Goal: Communication & Community: Participate in discussion

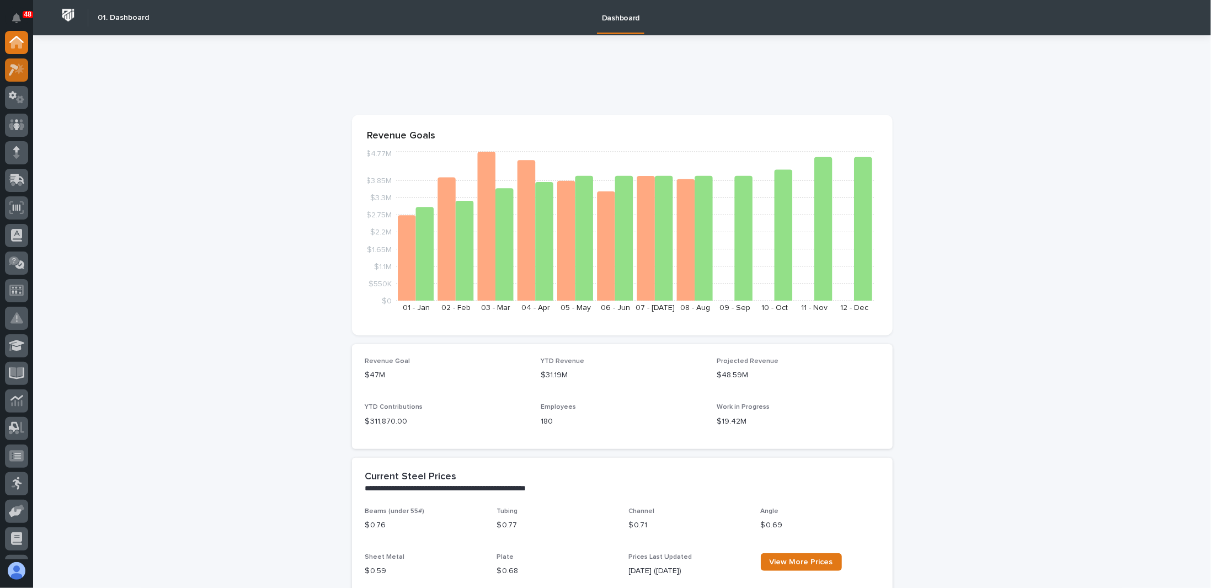
click at [23, 76] on div at bounding box center [16, 69] width 23 height 23
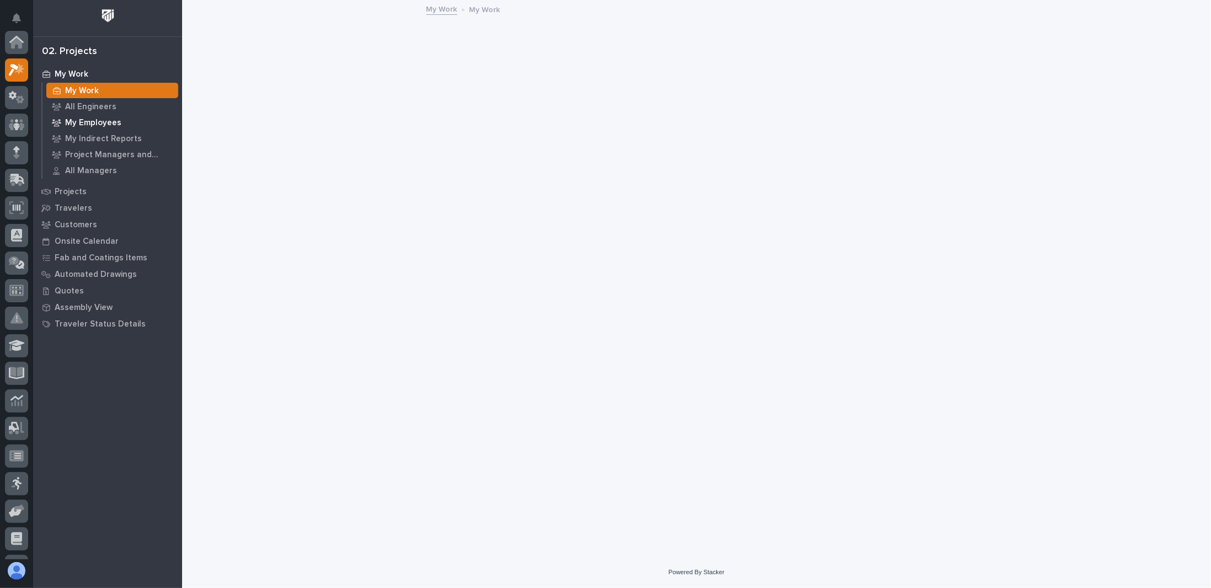
scroll to position [28, 0]
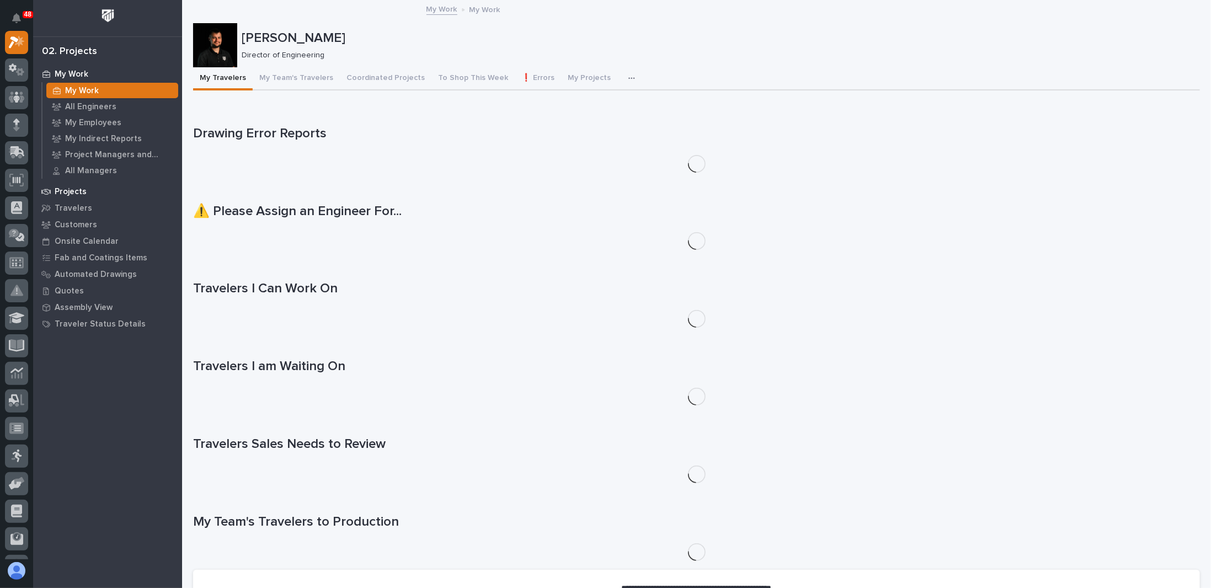
click at [80, 189] on p "Projects" at bounding box center [71, 192] width 32 height 10
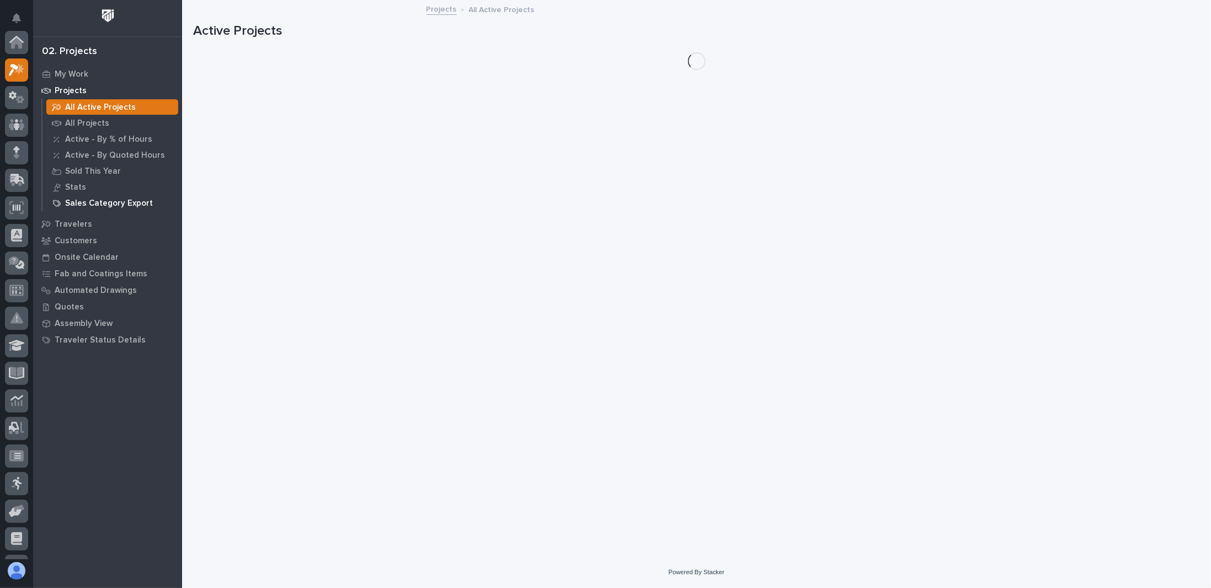
scroll to position [28, 0]
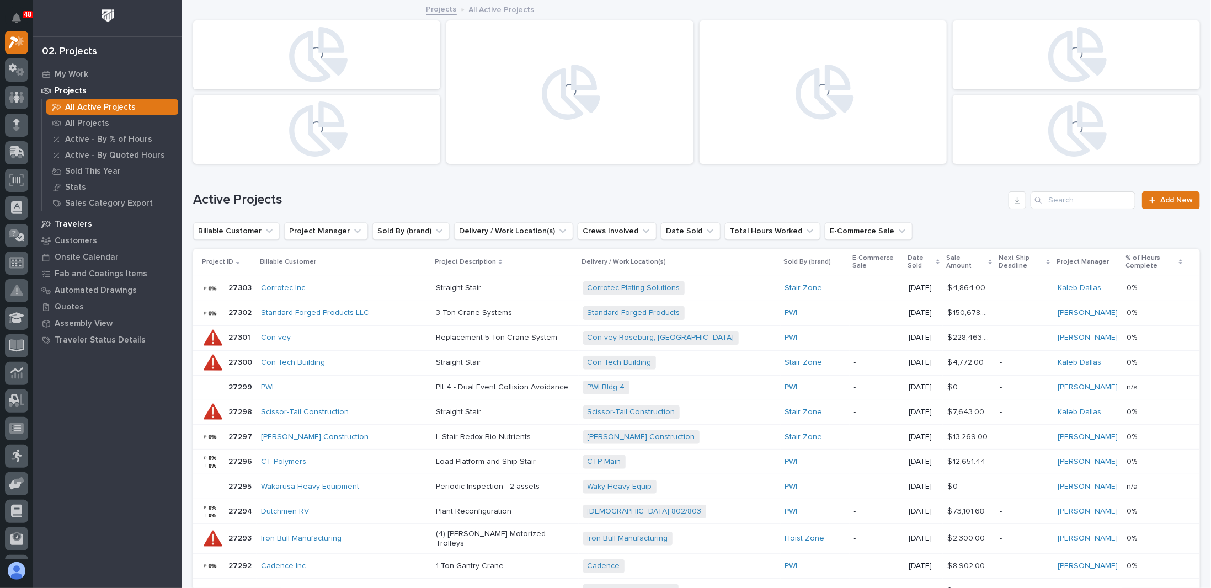
click at [78, 227] on p "Travelers" at bounding box center [74, 225] width 38 height 10
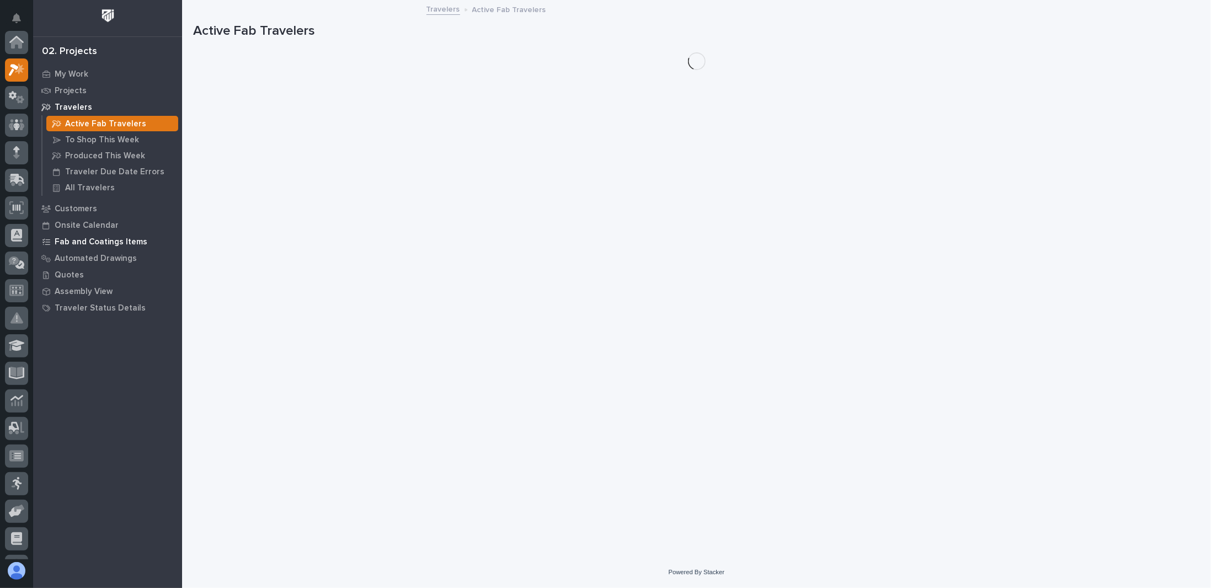
scroll to position [28, 0]
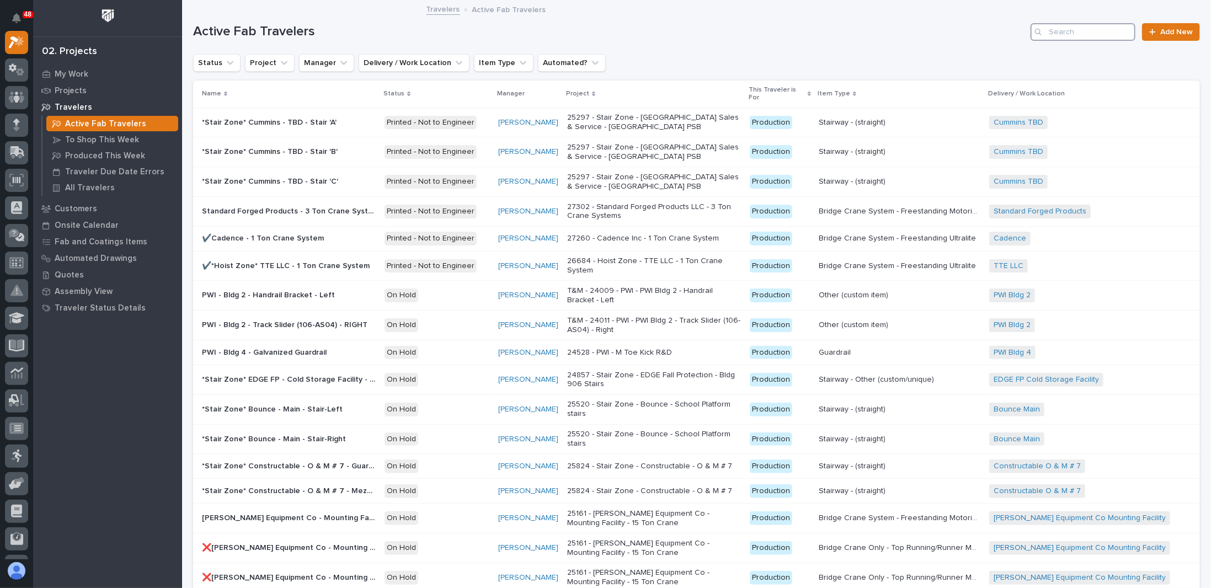
click at [1066, 26] on input "Search" at bounding box center [1083, 32] width 105 height 18
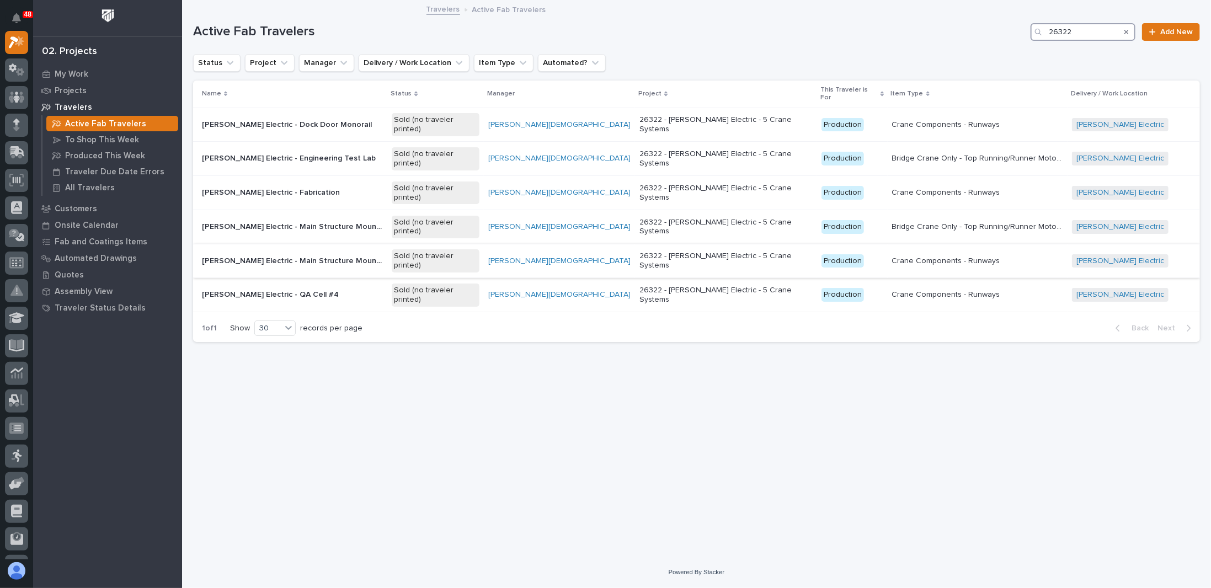
type input "26322"
click at [383, 252] on div "Schneider Electric - Main Structure Mounted 5 Ton Crane System (Runways) Schnei…" at bounding box center [292, 261] width 181 height 18
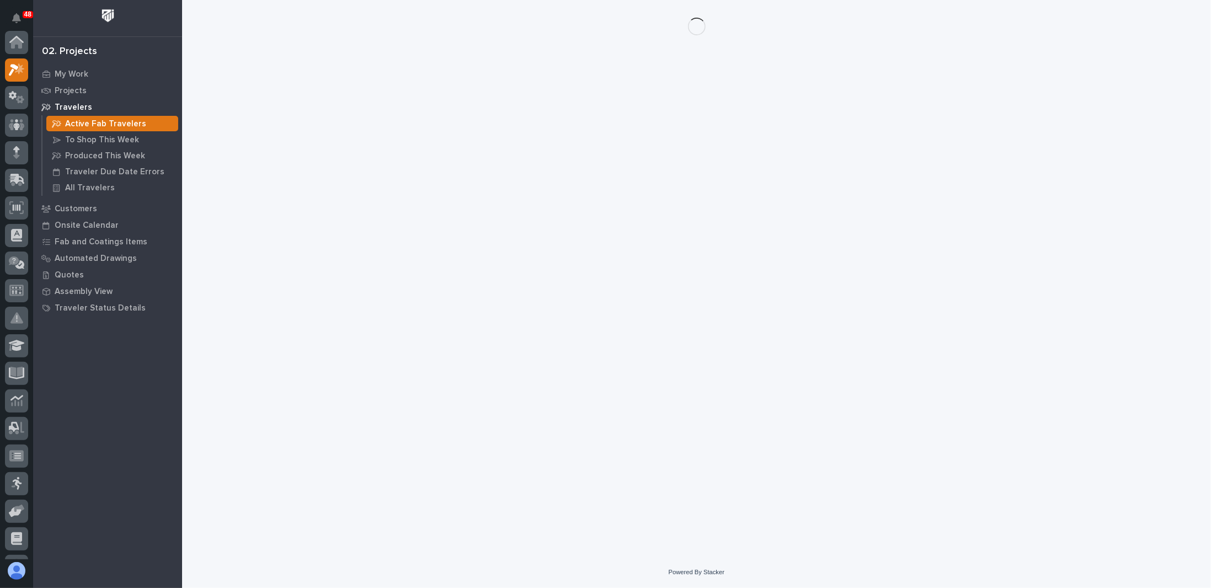
scroll to position [28, 0]
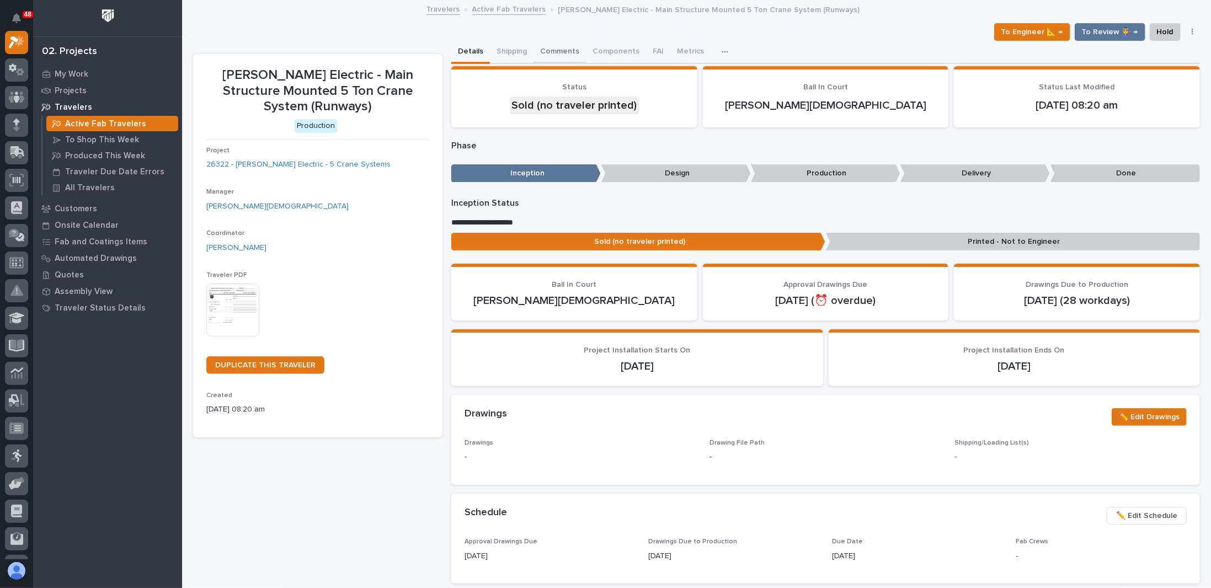
click at [552, 54] on button "Comments" at bounding box center [560, 52] width 52 height 23
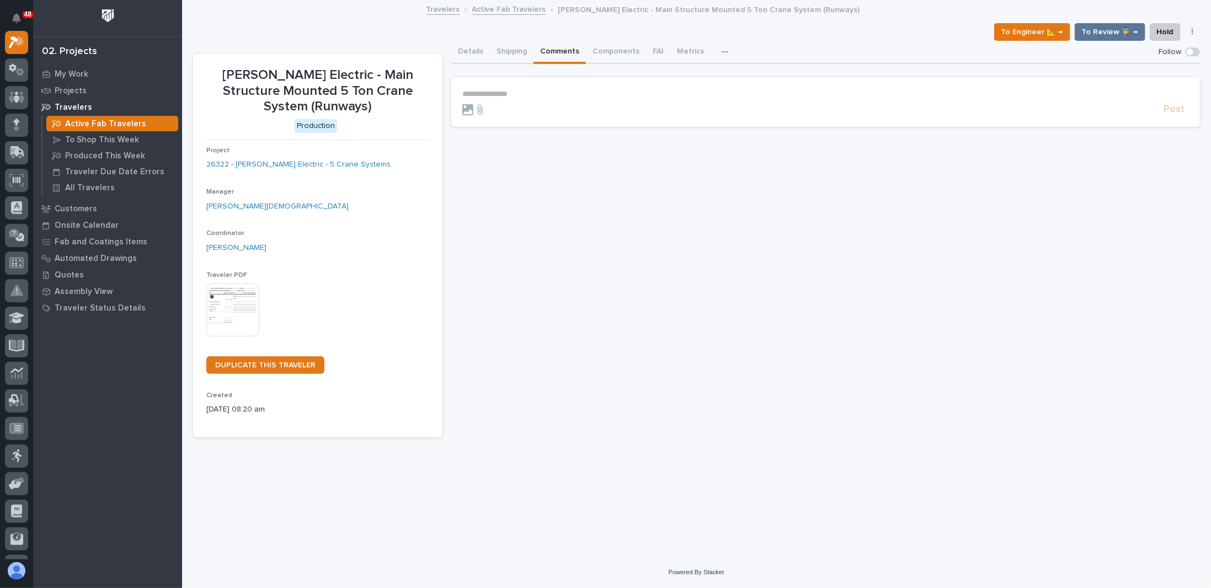
click at [522, 93] on p "**********" at bounding box center [825, 93] width 727 height 9
click at [502, 89] on p "**********" at bounding box center [825, 93] width 727 height 9
click at [486, 109] on span "[PERSON_NAME][DEMOGRAPHIC_DATA]" at bounding box center [539, 110] width 147 height 8
click at [548, 99] on p "﻿ * ******** ﻿ ﻿" at bounding box center [825, 94] width 727 height 11
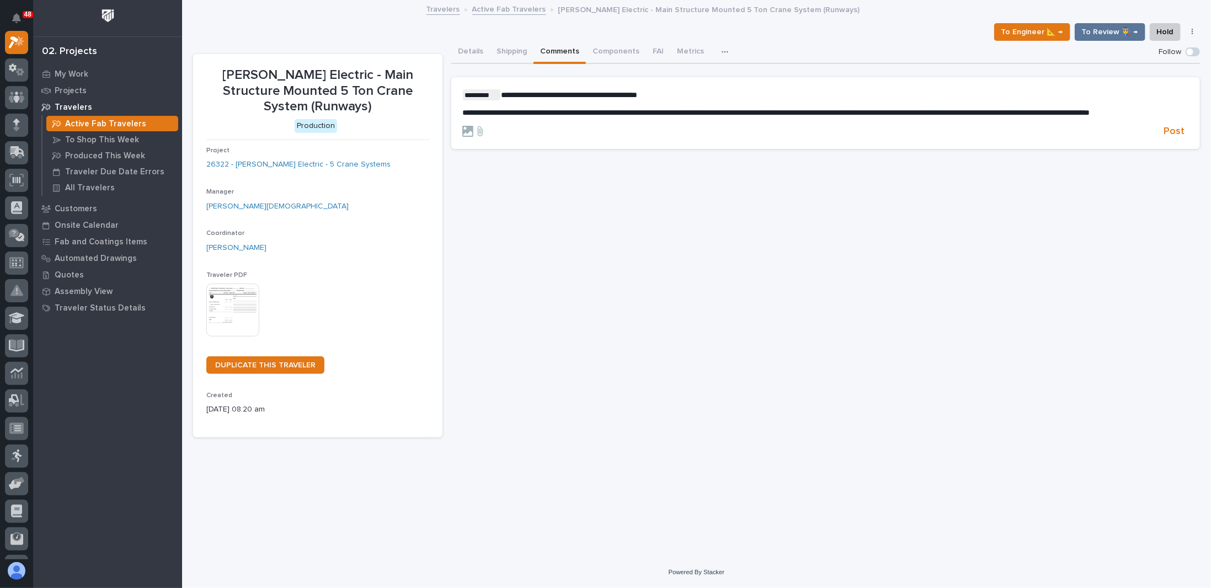
click at [466, 113] on span "**********" at bounding box center [775, 113] width 627 height 8
click at [616, 118] on p "**********" at bounding box center [825, 112] width 727 height 9
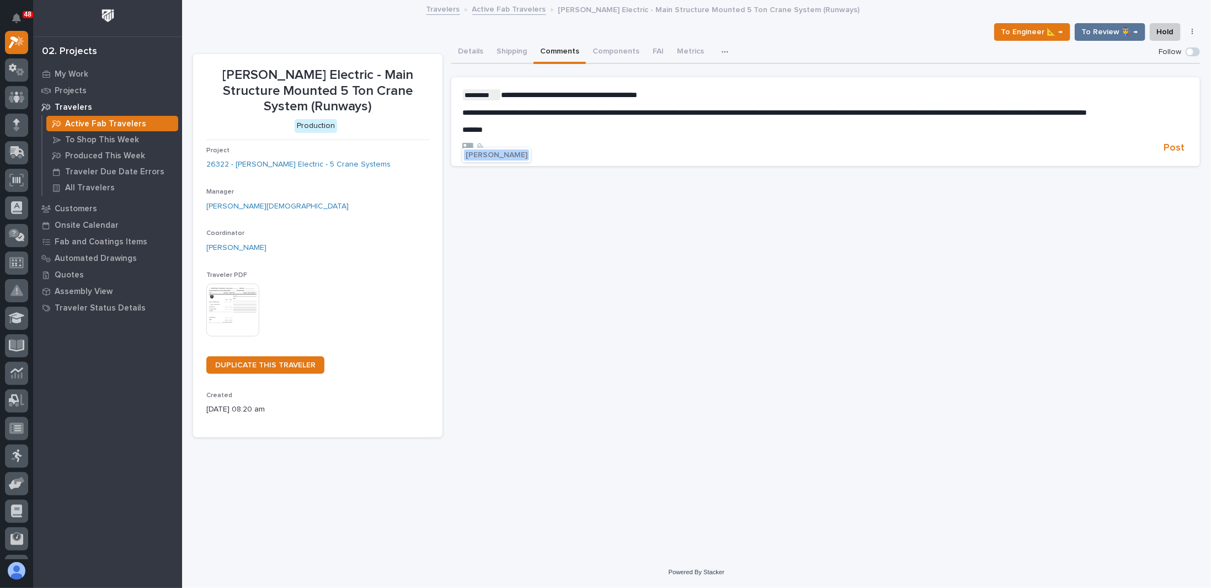
click at [482, 153] on span "[PERSON_NAME]" at bounding box center [497, 155] width 62 height 8
click at [1173, 157] on span "Post" at bounding box center [1174, 150] width 21 height 13
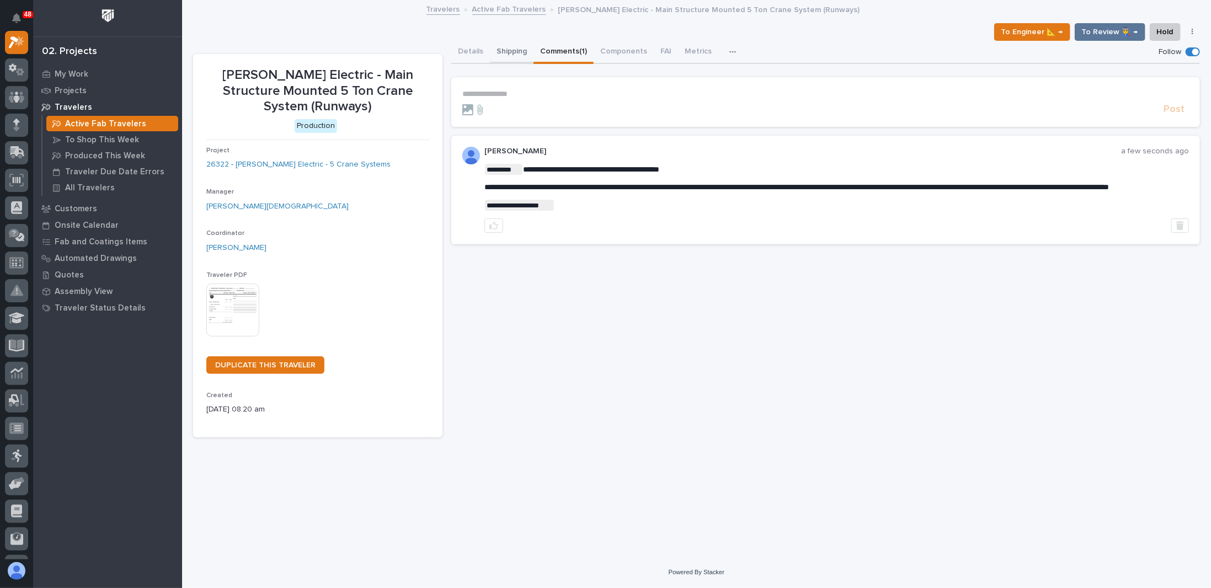
click at [518, 53] on button "Shipping" at bounding box center [512, 52] width 44 height 23
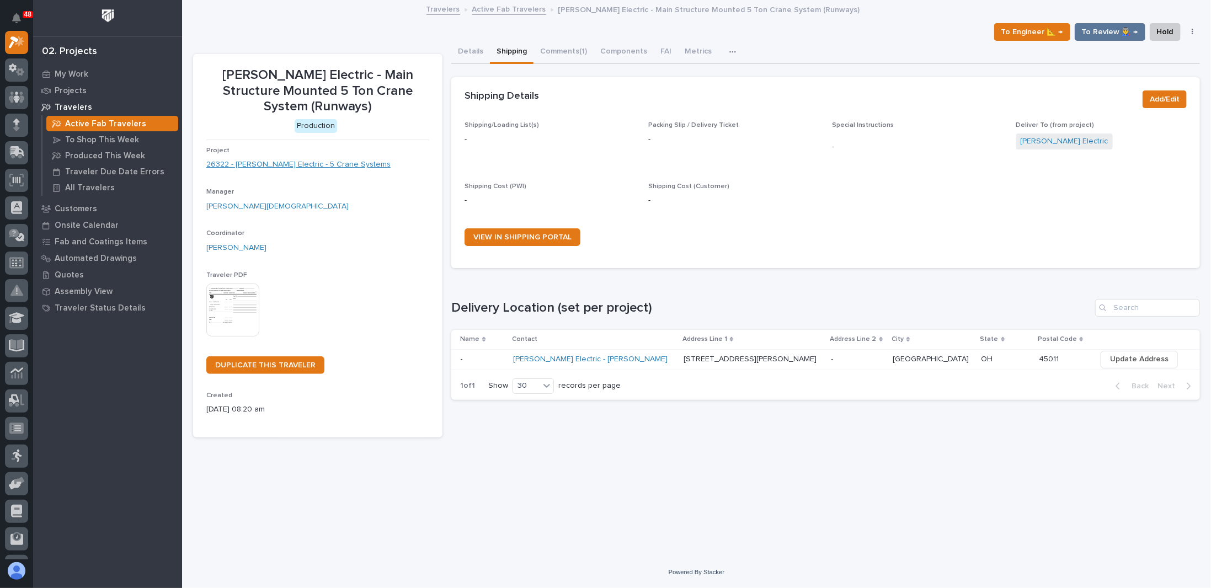
click at [285, 169] on link "26322 - Schneider Electric - 5 Crane Systems" at bounding box center [298, 165] width 184 height 12
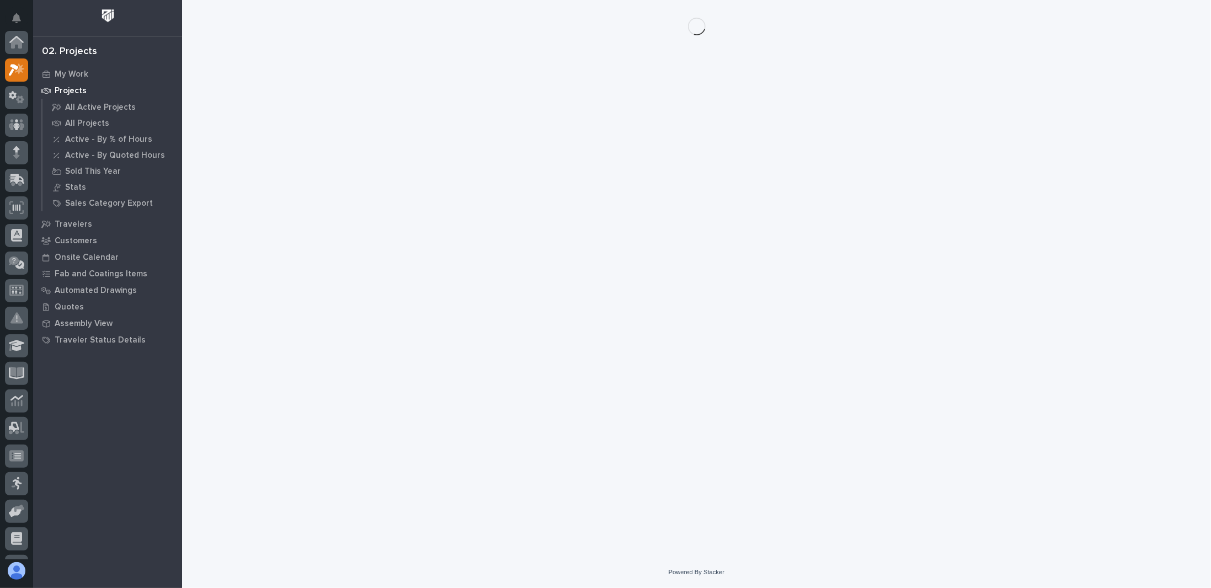
scroll to position [28, 0]
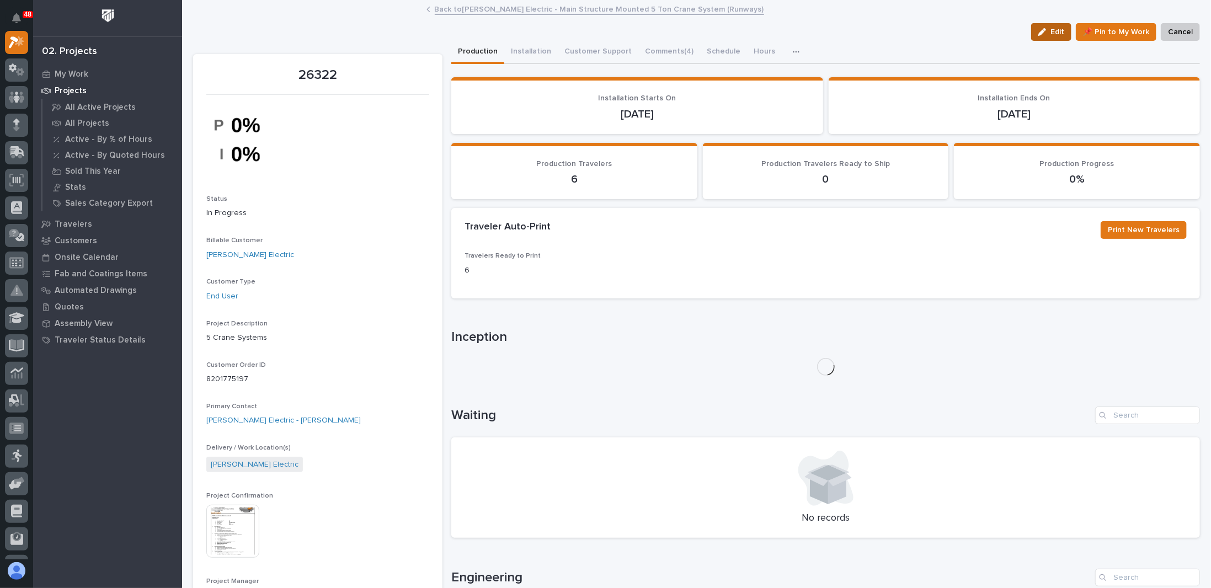
click at [1051, 34] on span "Edit" at bounding box center [1058, 32] width 14 height 10
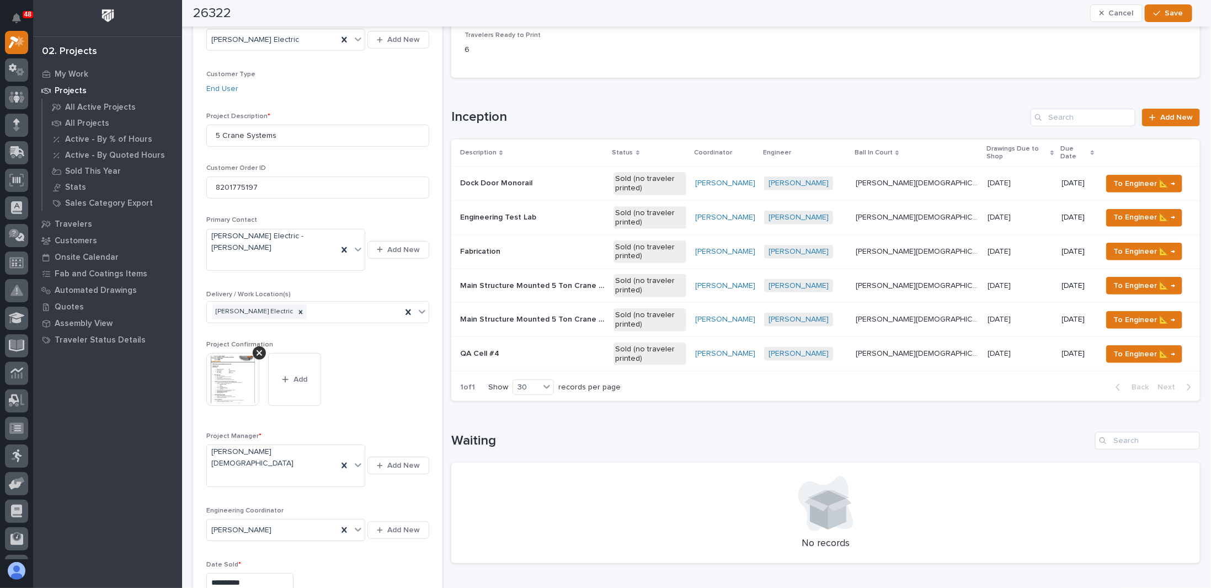
scroll to position [441, 0]
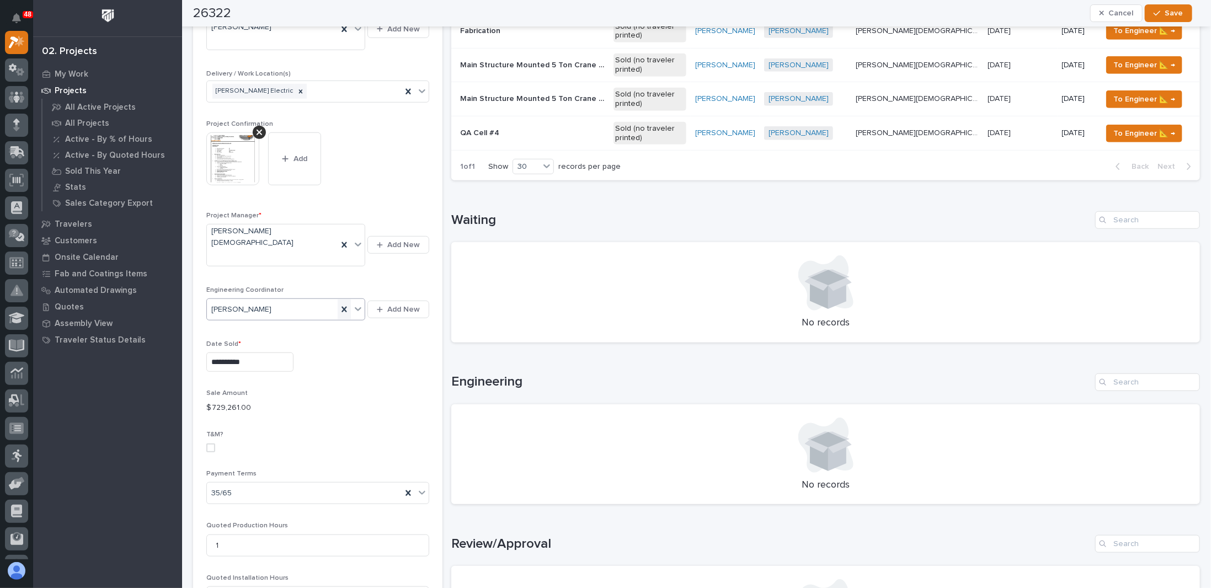
click at [349, 304] on icon at bounding box center [344, 309] width 11 height 11
click at [279, 301] on div "Select..." at bounding box center [279, 310] width 144 height 18
click at [222, 382] on div "[PERSON_NAME]" at bounding box center [285, 384] width 157 height 19
click at [1171, 10] on span "Save" at bounding box center [1174, 13] width 18 height 10
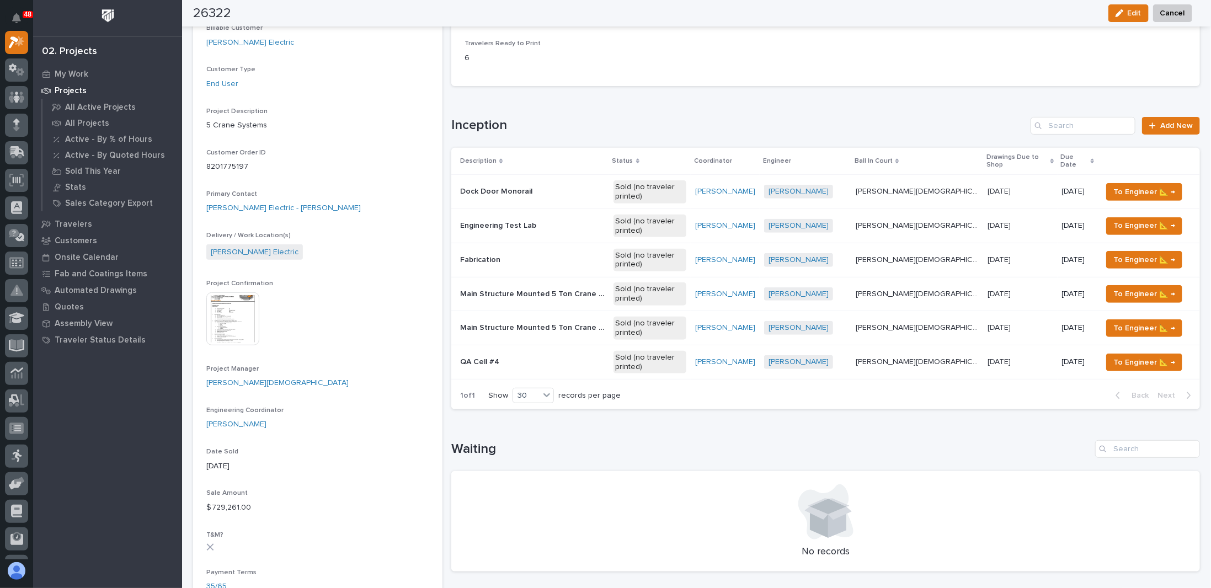
scroll to position [92, 0]
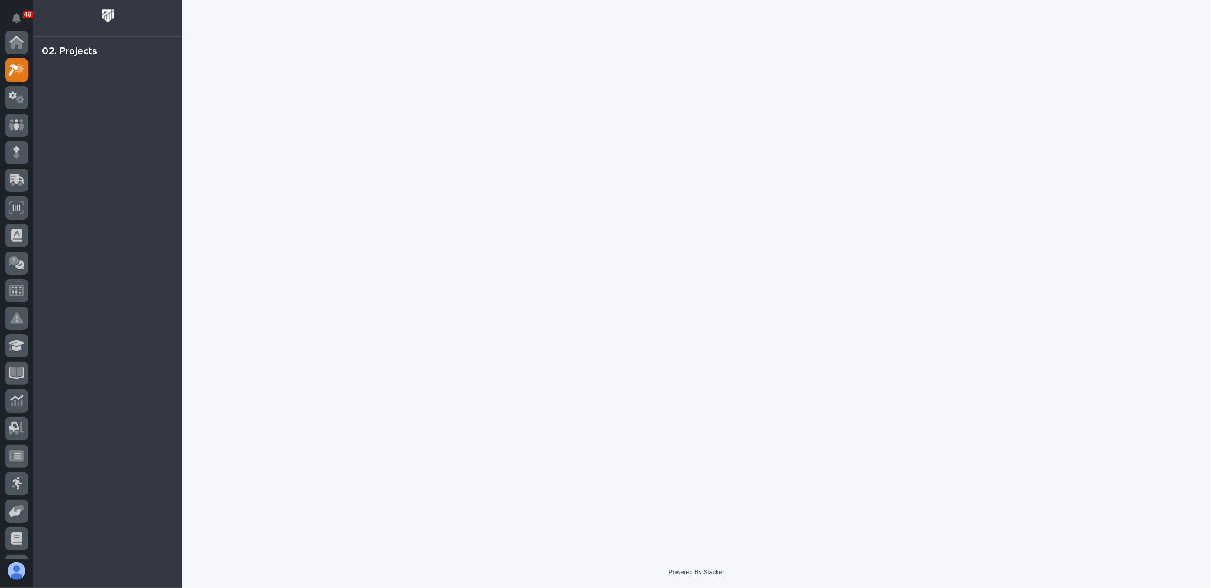
scroll to position [28, 0]
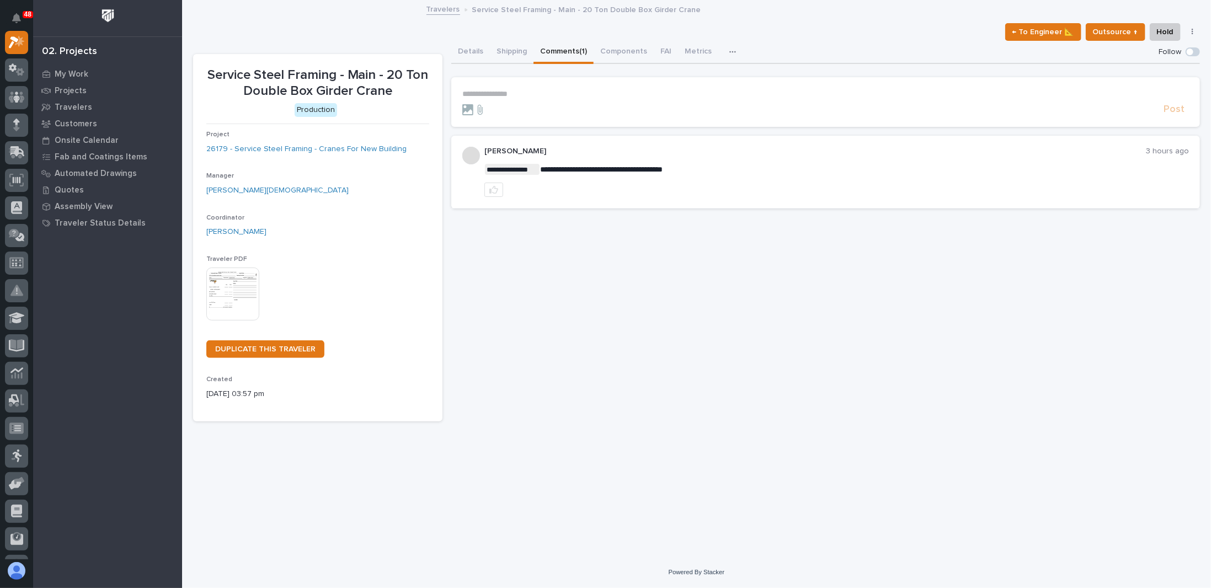
click at [566, 93] on p "**********" at bounding box center [825, 93] width 727 height 9
click at [491, 131] on span "[PERSON_NAME]" at bounding box center [497, 133] width 62 height 8
click at [531, 98] on p "﻿ * ********* ﻿ ﻿" at bounding box center [825, 94] width 727 height 11
click at [1171, 111] on span "Post" at bounding box center [1174, 114] width 21 height 13
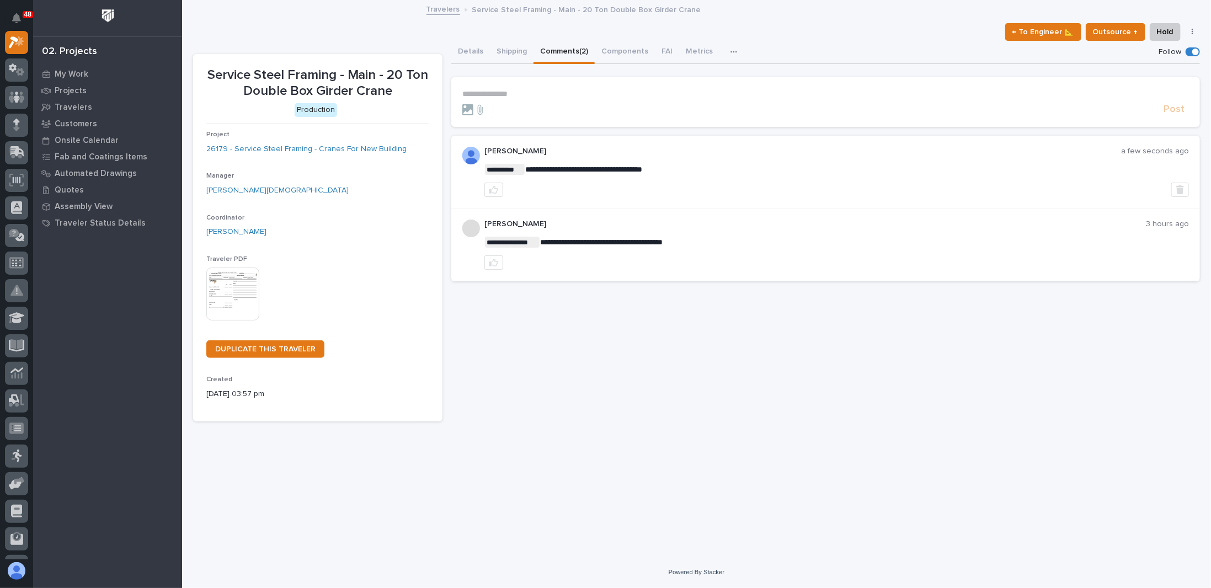
click at [807, 46] on div "Details Shipping Comments (2) Components FAI Metrics Drawing Errors Schedule" at bounding box center [825, 52] width 749 height 23
click at [438, 10] on link "Travelers" at bounding box center [444, 8] width 34 height 13
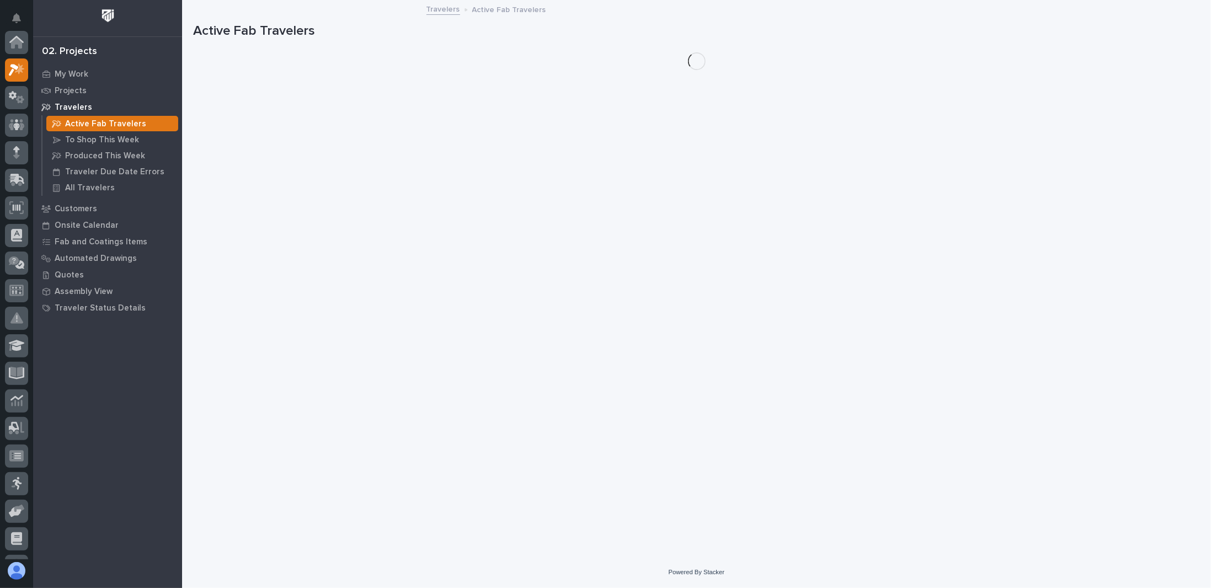
scroll to position [28, 0]
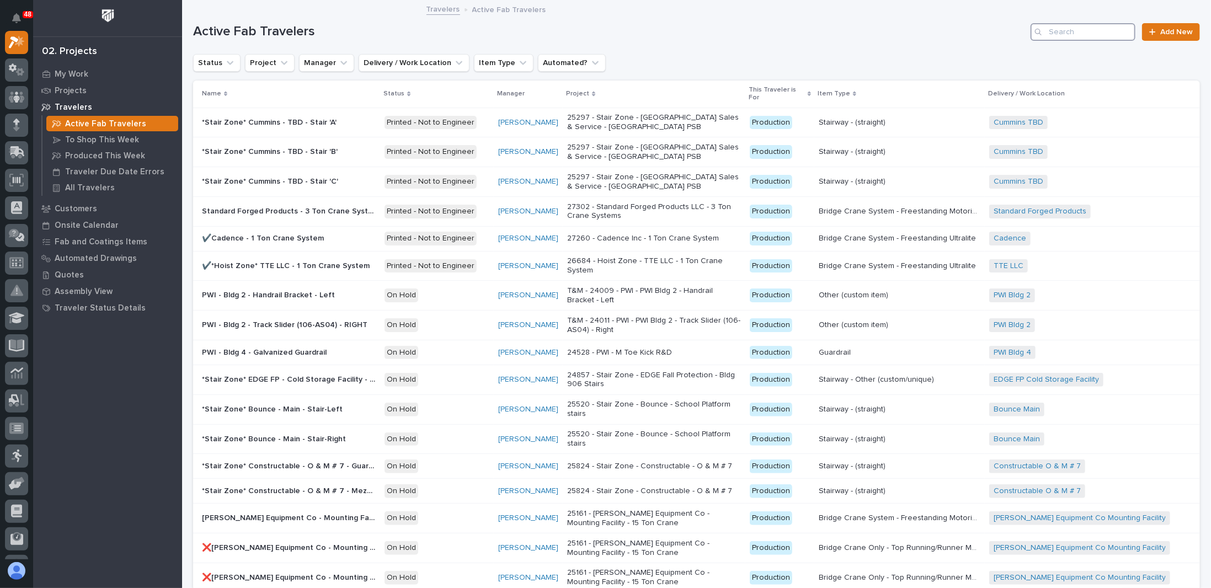
click at [1074, 23] on input "Search" at bounding box center [1083, 32] width 105 height 18
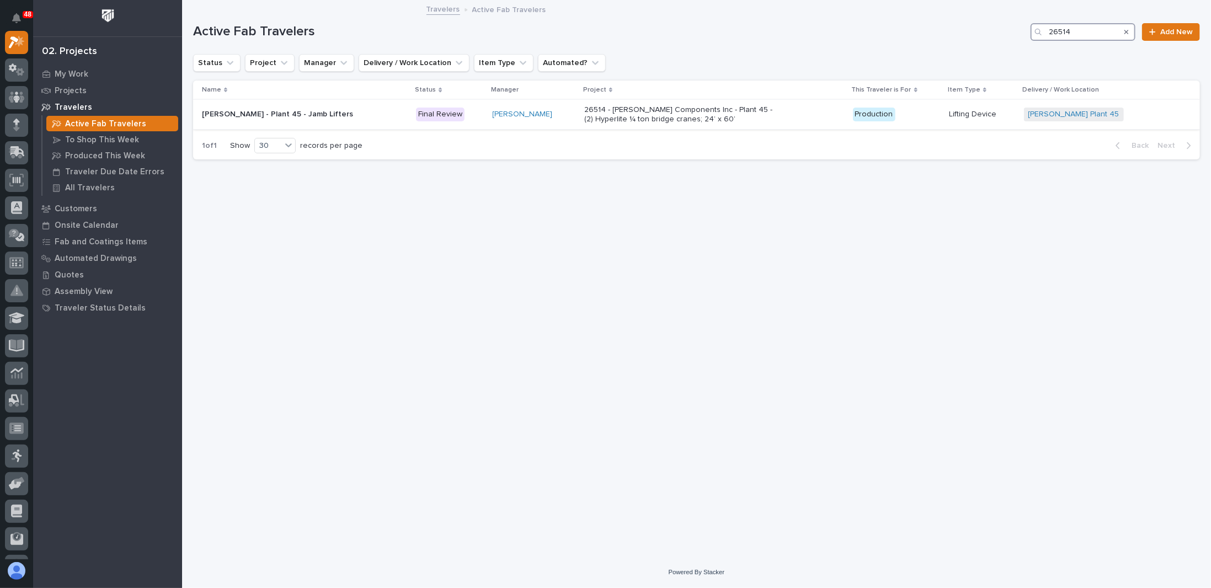
type input "26514"
click at [621, 119] on p "26514 - [PERSON_NAME] Components Inc - Plant 45 - (2) Hyperlite ¼ ton bridge cr…" at bounding box center [680, 114] width 193 height 19
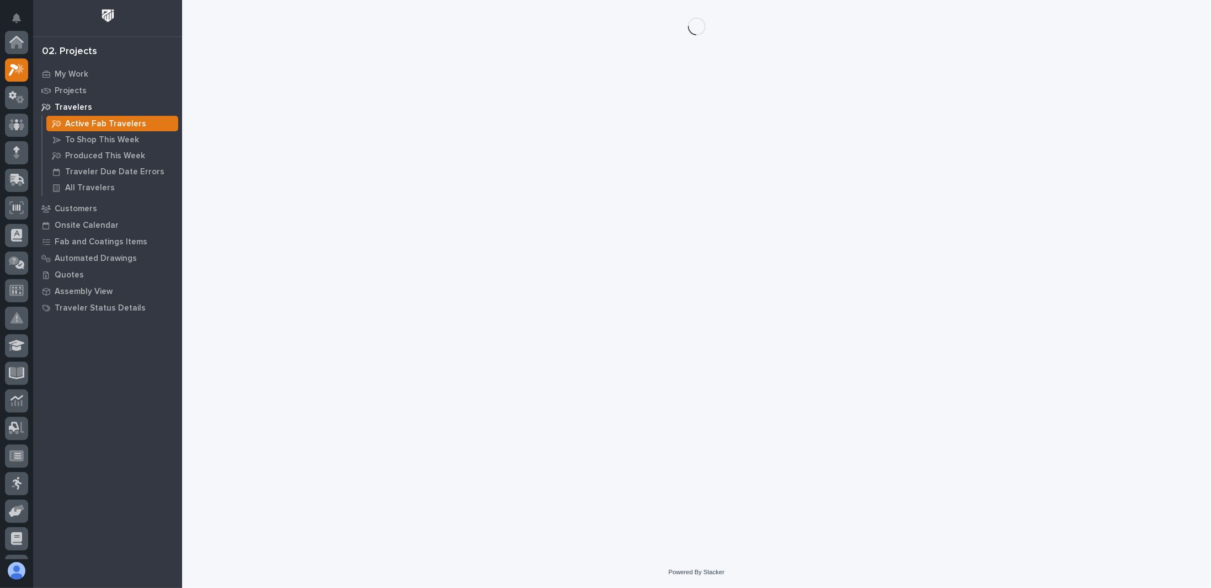
scroll to position [28, 0]
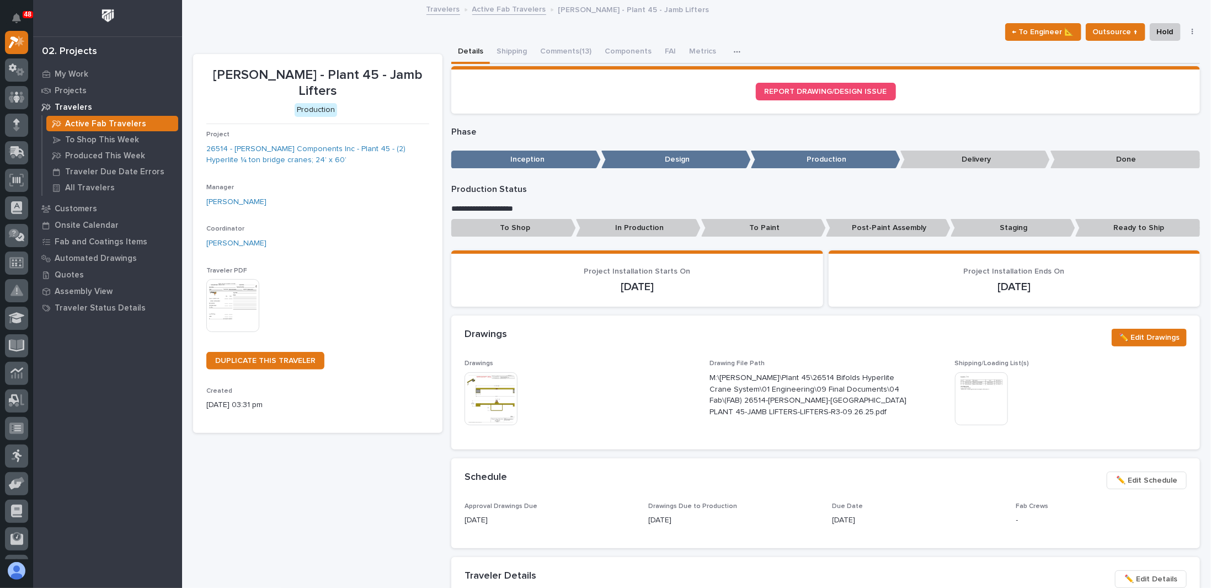
click at [574, 385] on div "This file cannot be opened Download File" at bounding box center [581, 399] width 232 height 55
